Goal: Transaction & Acquisition: Purchase product/service

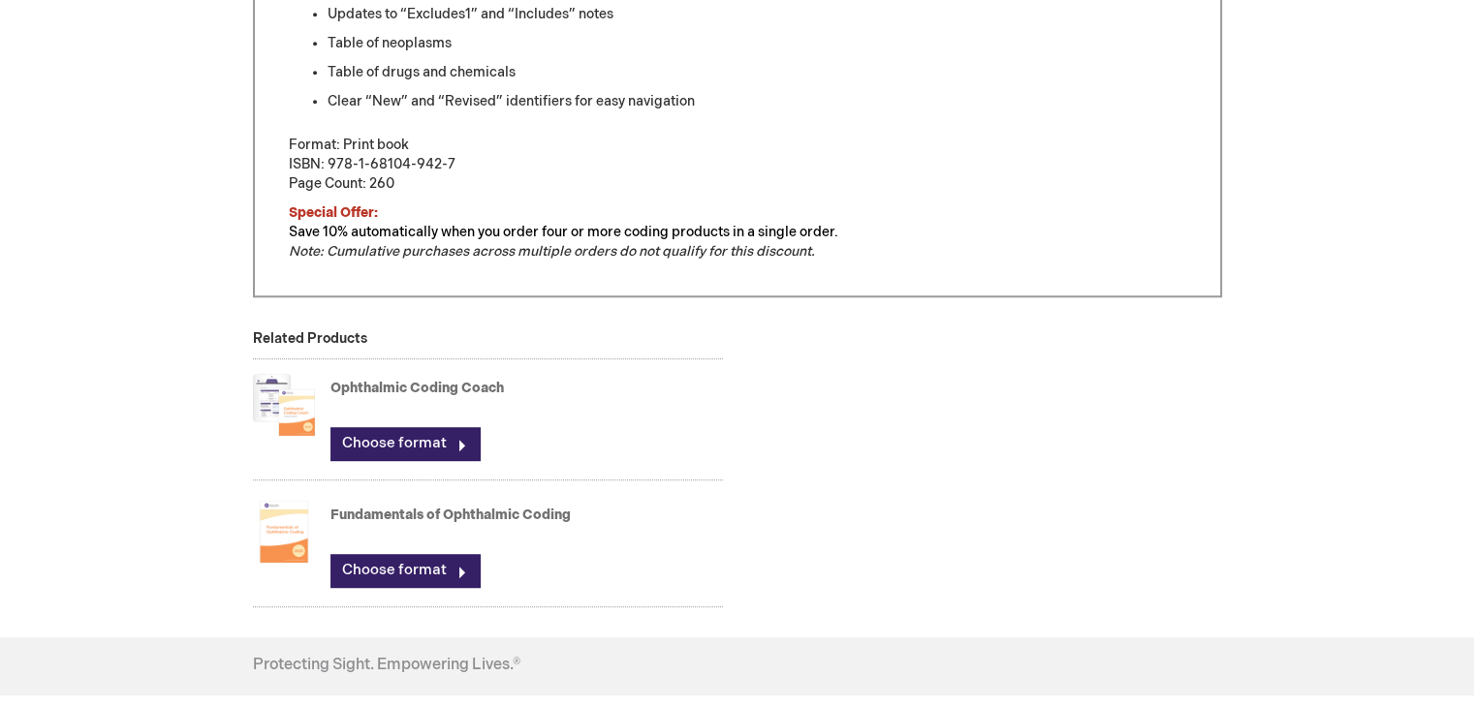
scroll to position [1146, 0]
click at [434, 435] on link "Choose format" at bounding box center [404, 442] width 149 height 33
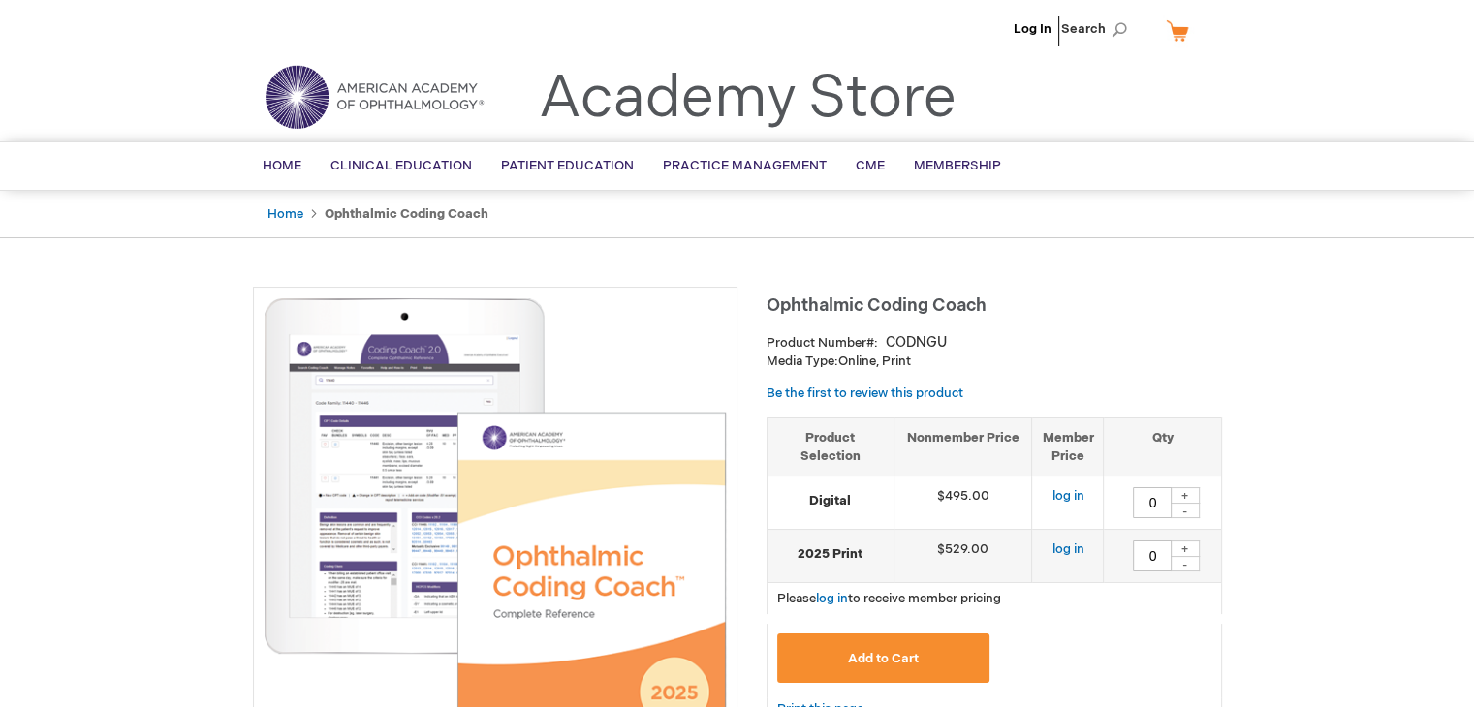
click at [384, 443] on img at bounding box center [495, 529] width 463 height 463
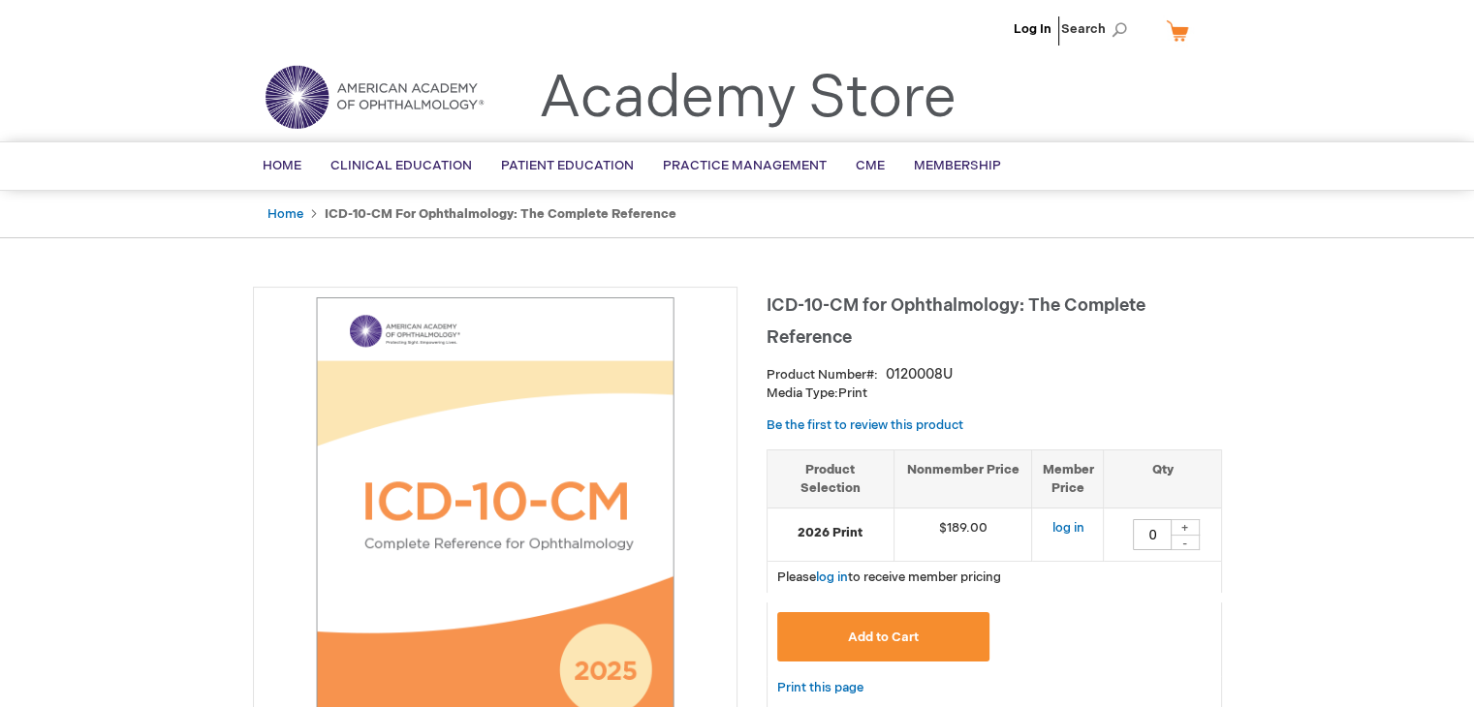
click at [549, 555] on img at bounding box center [495, 529] width 463 height 463
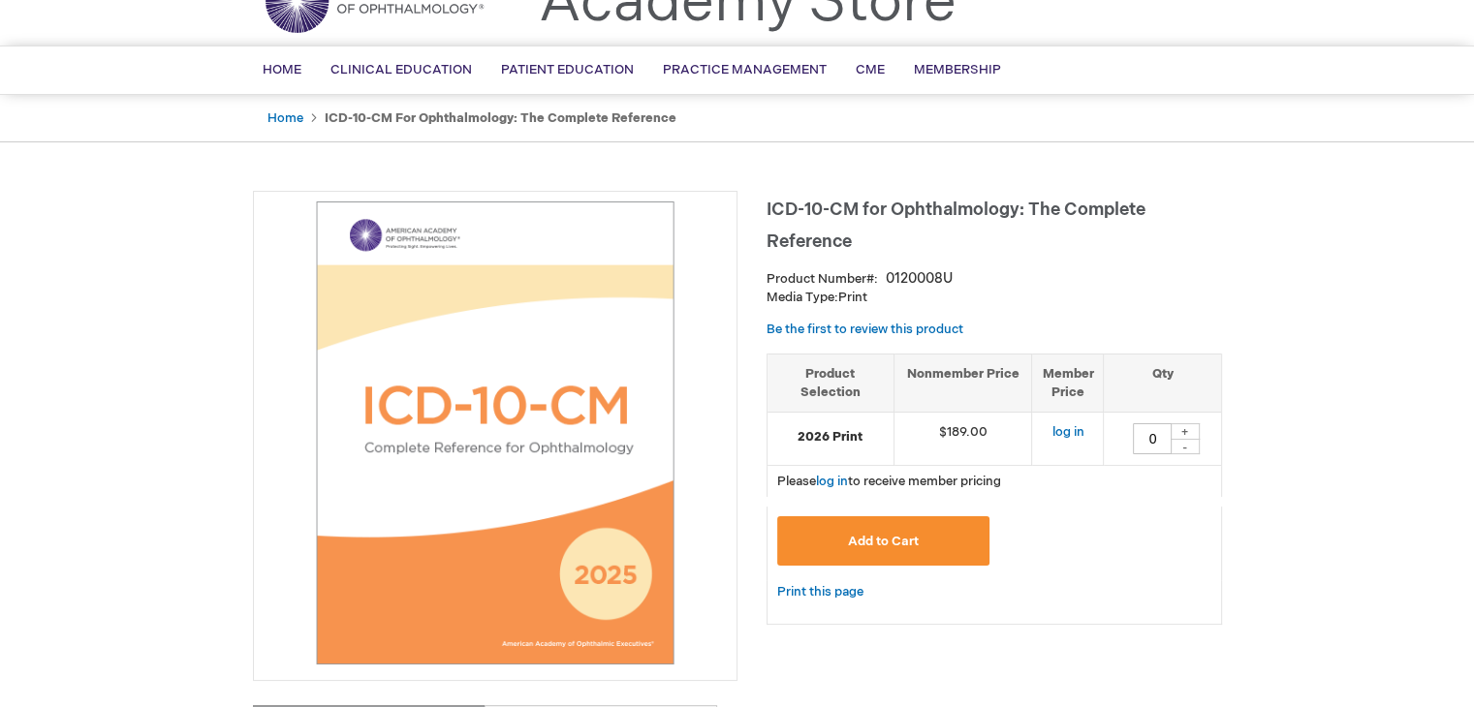
scroll to position [97, 0]
